Goal: Information Seeking & Learning: Check status

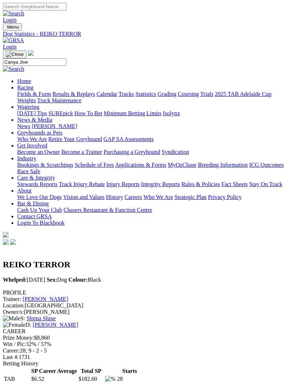
type input "Canya Jive"
click at [24, 66] on img at bounding box center [13, 69] width 21 height 6
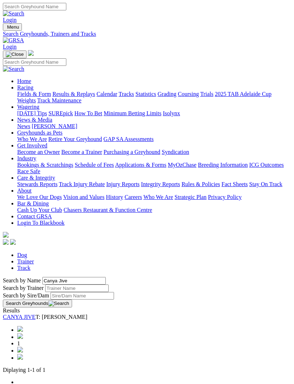
click at [35, 314] on link "CANYA JIVE" at bounding box center [19, 317] width 33 height 6
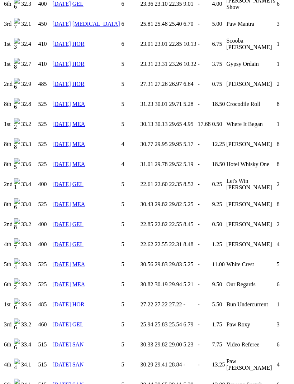
scroll to position [757, 0]
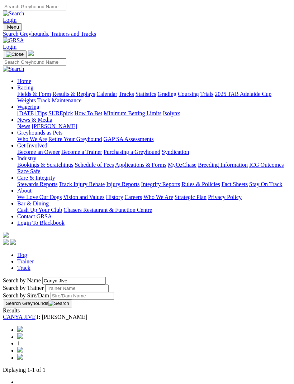
click at [6, 29] on img "Toggle navigation" at bounding box center [6, 29] width 0 height 0
click at [79, 97] on link "Results & Replays" at bounding box center [73, 94] width 43 height 6
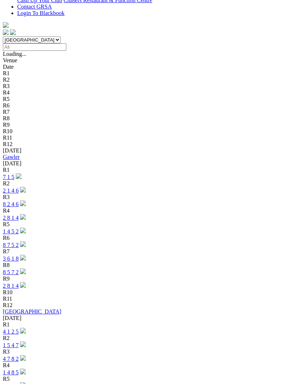
scroll to position [209, 0]
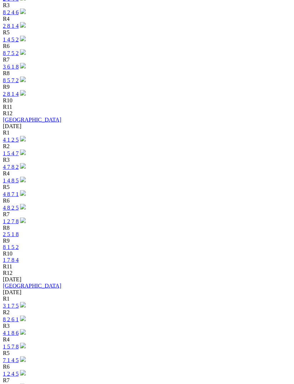
scroll to position [402, 0]
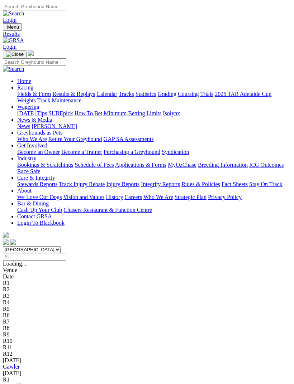
scroll to position [425, 0]
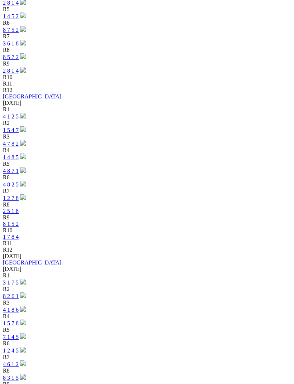
click at [19, 375] on link "8 3 1 5" at bounding box center [11, 378] width 16 height 6
